Goal: Transaction & Acquisition: Book appointment/travel/reservation

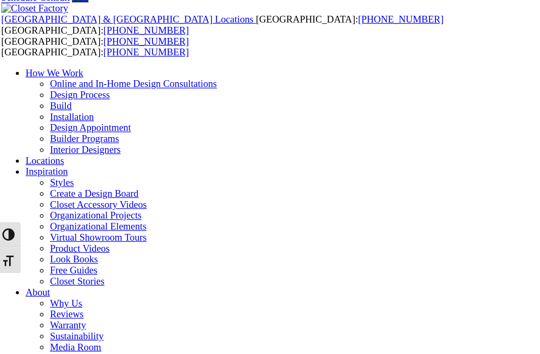
click at [53, 349] on link "Wardrobe Closets" at bounding box center [57, 352] width 45 height 7
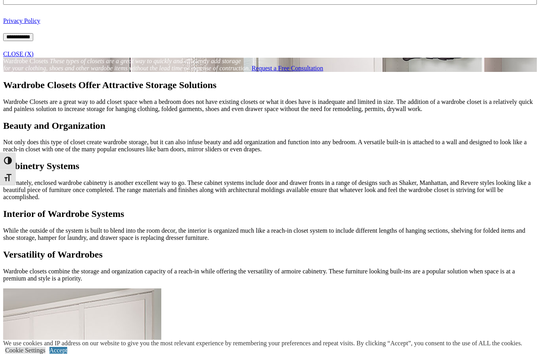
scroll to position [631, 0]
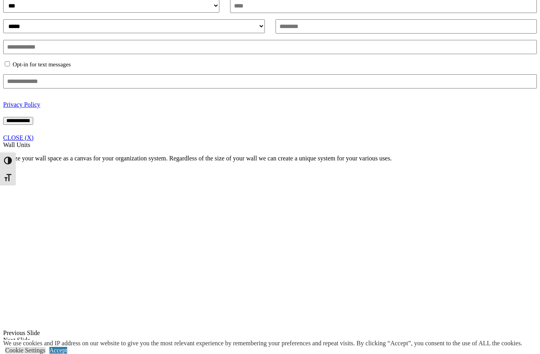
scroll to position [558, 0]
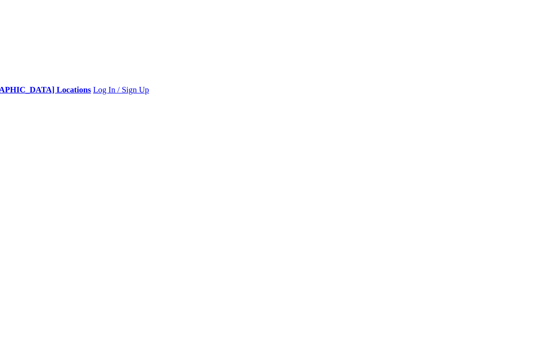
scroll to position [213, 0]
click at [65, 292] on span "Schedule a Free Consult (opens a dropdown menu)" at bounding box center [65, 295] width 0 height 7
